Goal: Check status: Check status

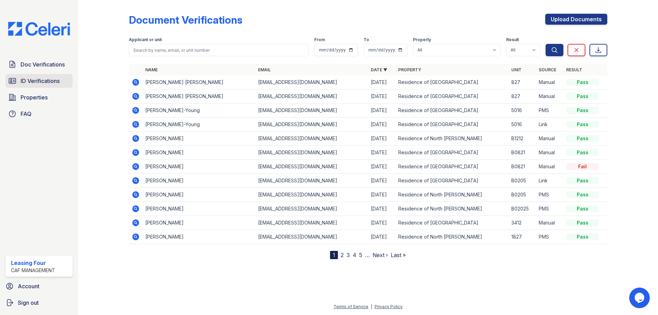
click at [52, 85] on span "ID Verifications" at bounding box center [40, 81] width 39 height 8
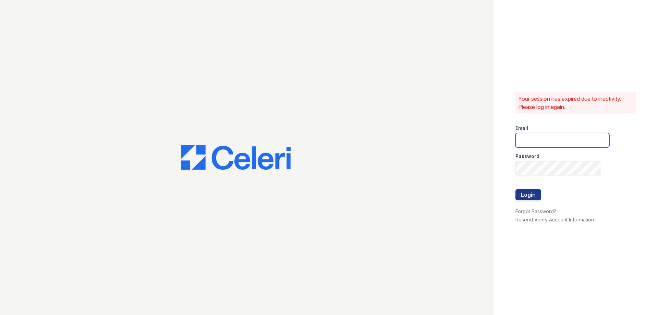
type input "residence4@cafmanagement.com"
click at [523, 194] on button "Login" at bounding box center [529, 194] width 26 height 11
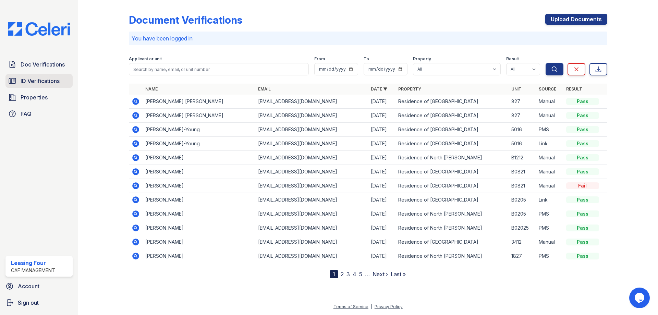
click at [46, 81] on span "ID Verifications" at bounding box center [40, 81] width 39 height 8
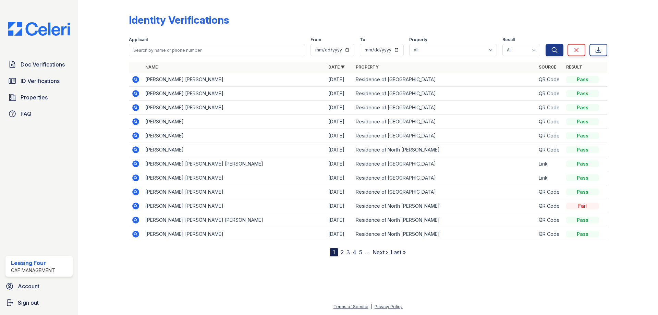
click at [135, 78] on icon at bounding box center [136, 79] width 8 height 8
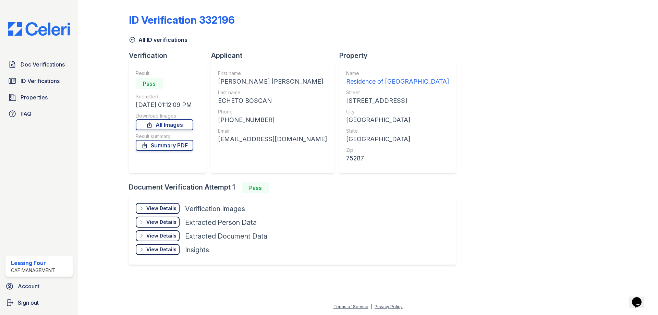
click at [149, 204] on div "View Details Details" at bounding box center [158, 208] width 44 height 11
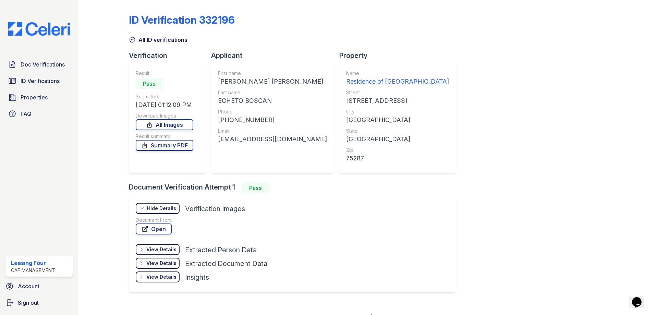
click at [157, 207] on div "Hide Details" at bounding box center [161, 208] width 29 height 7
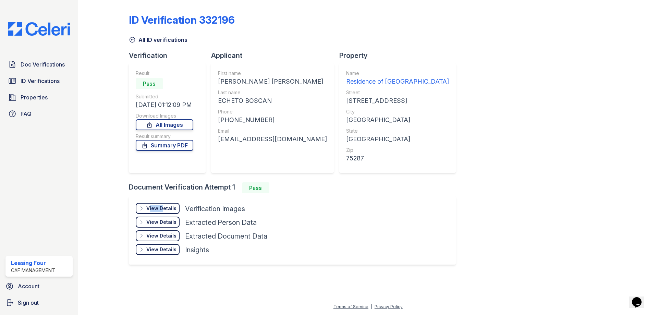
click at [157, 207] on div "View Details" at bounding box center [161, 208] width 30 height 7
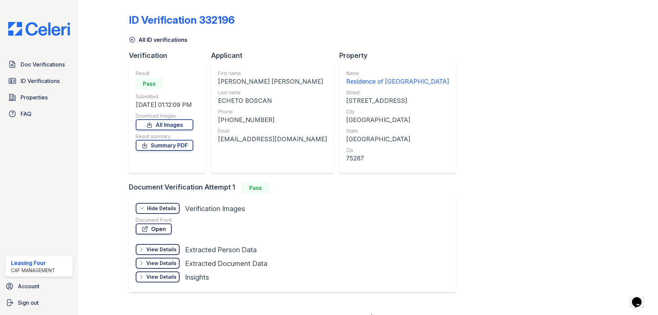
click at [160, 227] on link "Open" at bounding box center [154, 229] width 36 height 11
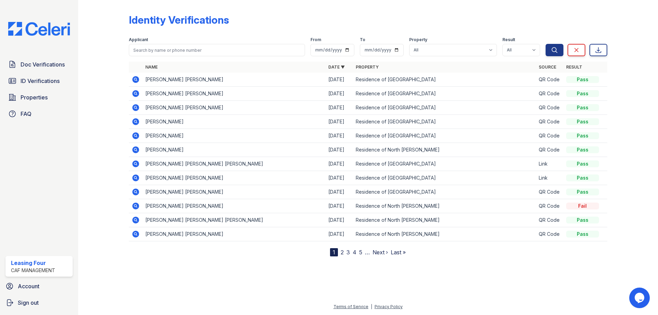
click at [132, 94] on icon at bounding box center [136, 93] width 8 height 8
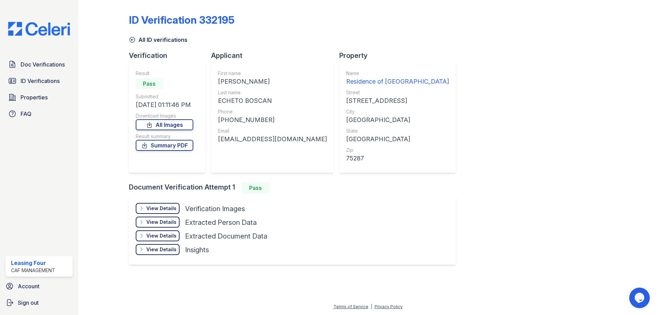
click at [152, 208] on div "View Details" at bounding box center [161, 208] width 30 height 7
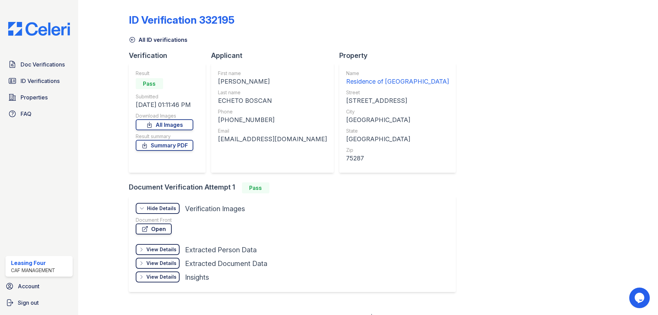
click at [151, 228] on link "Open" at bounding box center [154, 229] width 36 height 11
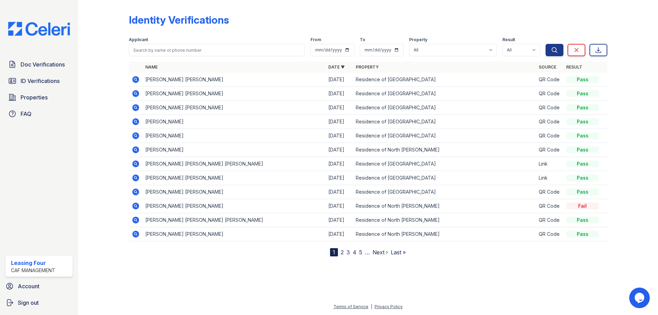
click at [135, 110] on icon at bounding box center [135, 107] width 7 height 7
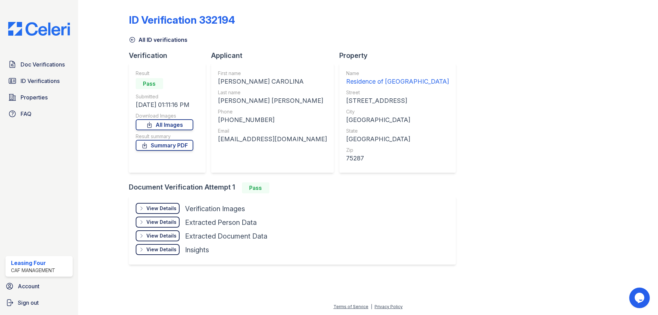
click at [153, 204] on div "View Details Details" at bounding box center [158, 208] width 44 height 11
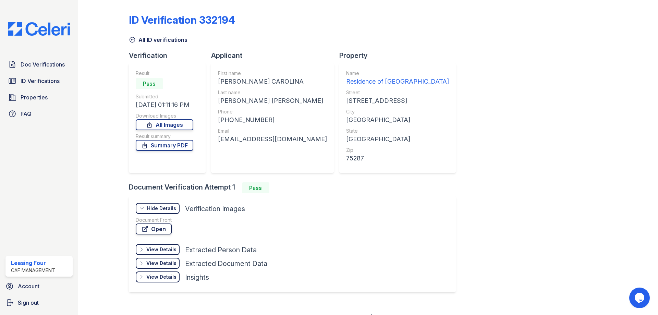
click at [154, 230] on link "Open" at bounding box center [154, 229] width 36 height 11
